Goal: Transaction & Acquisition: Purchase product/service

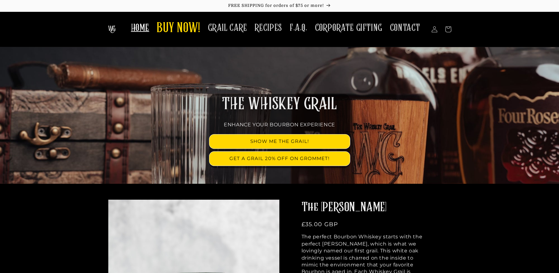
click at [144, 25] on span "HOME" at bounding box center [140, 28] width 18 height 12
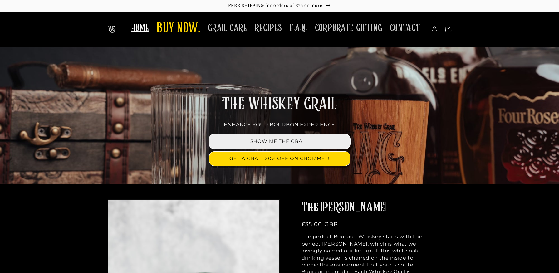
click at [239, 143] on link "SHOW ME THE GRAIL!" at bounding box center [279, 141] width 140 height 14
